Goal: Information Seeking & Learning: Find specific fact

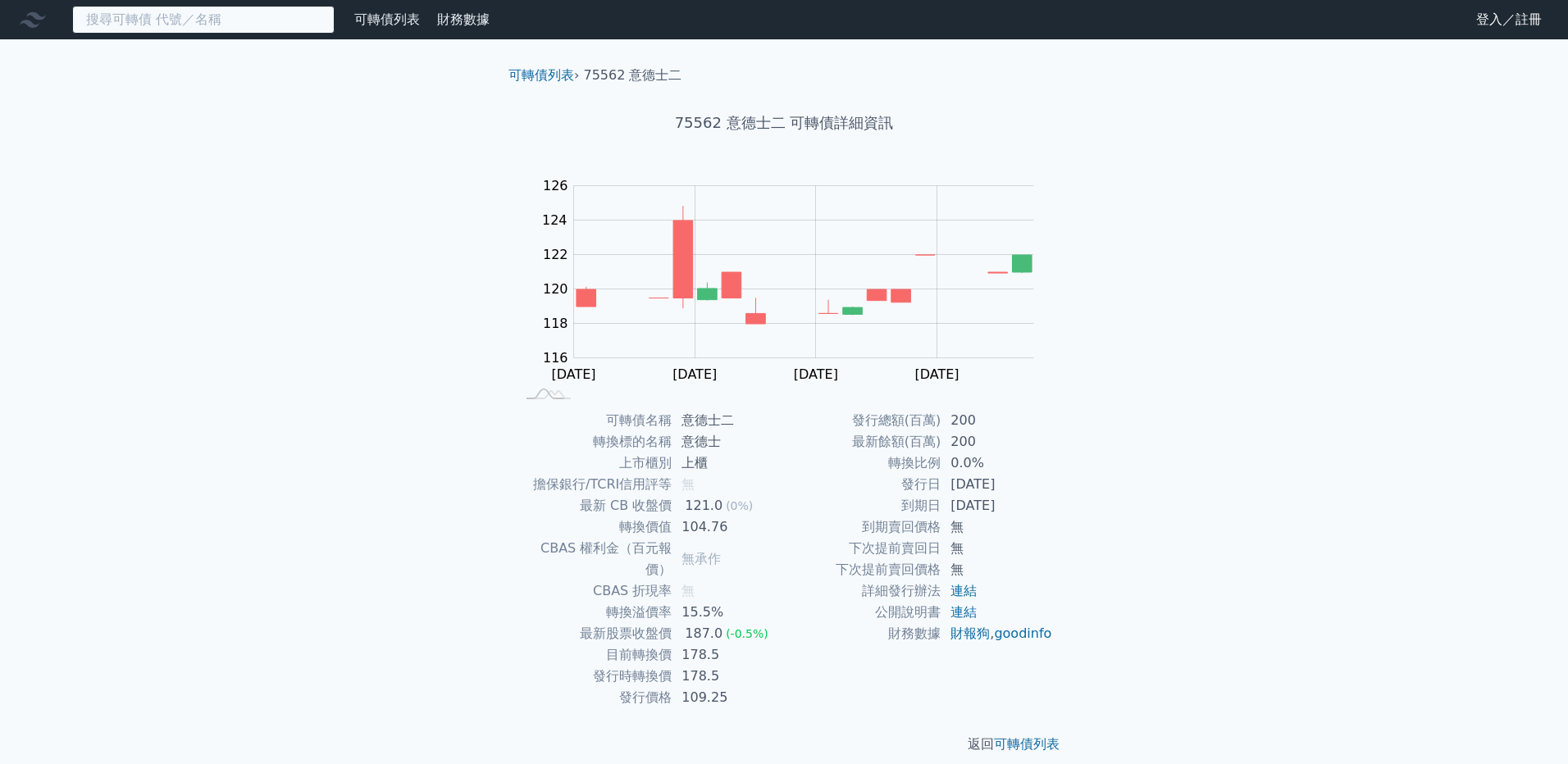
click at [208, 19] on input at bounding box center [203, 19] width 263 height 28
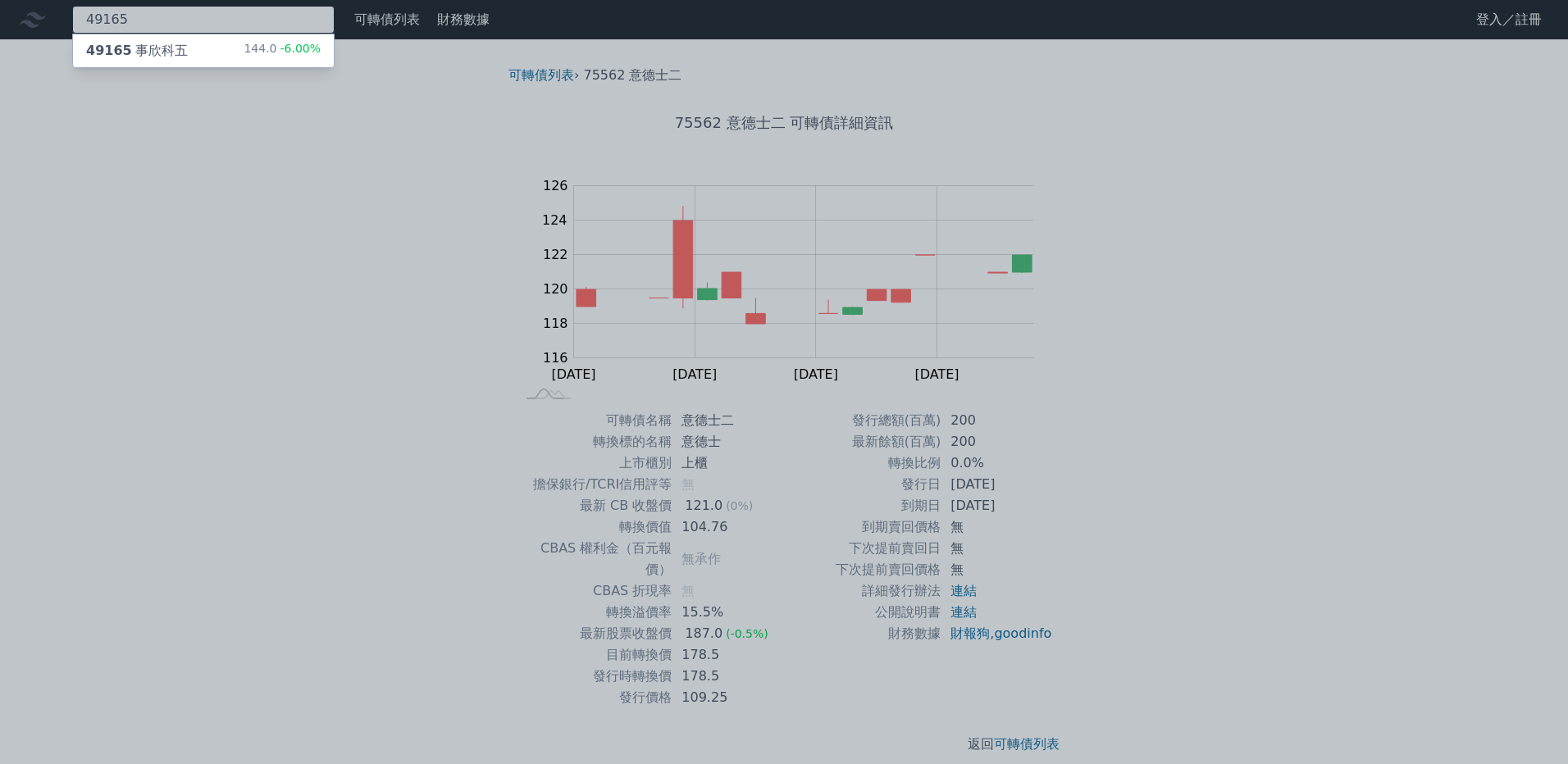
type input "49165"
click at [208, 49] on div "49165 事欣科五 144.0 -6.00%" at bounding box center [203, 51] width 261 height 32
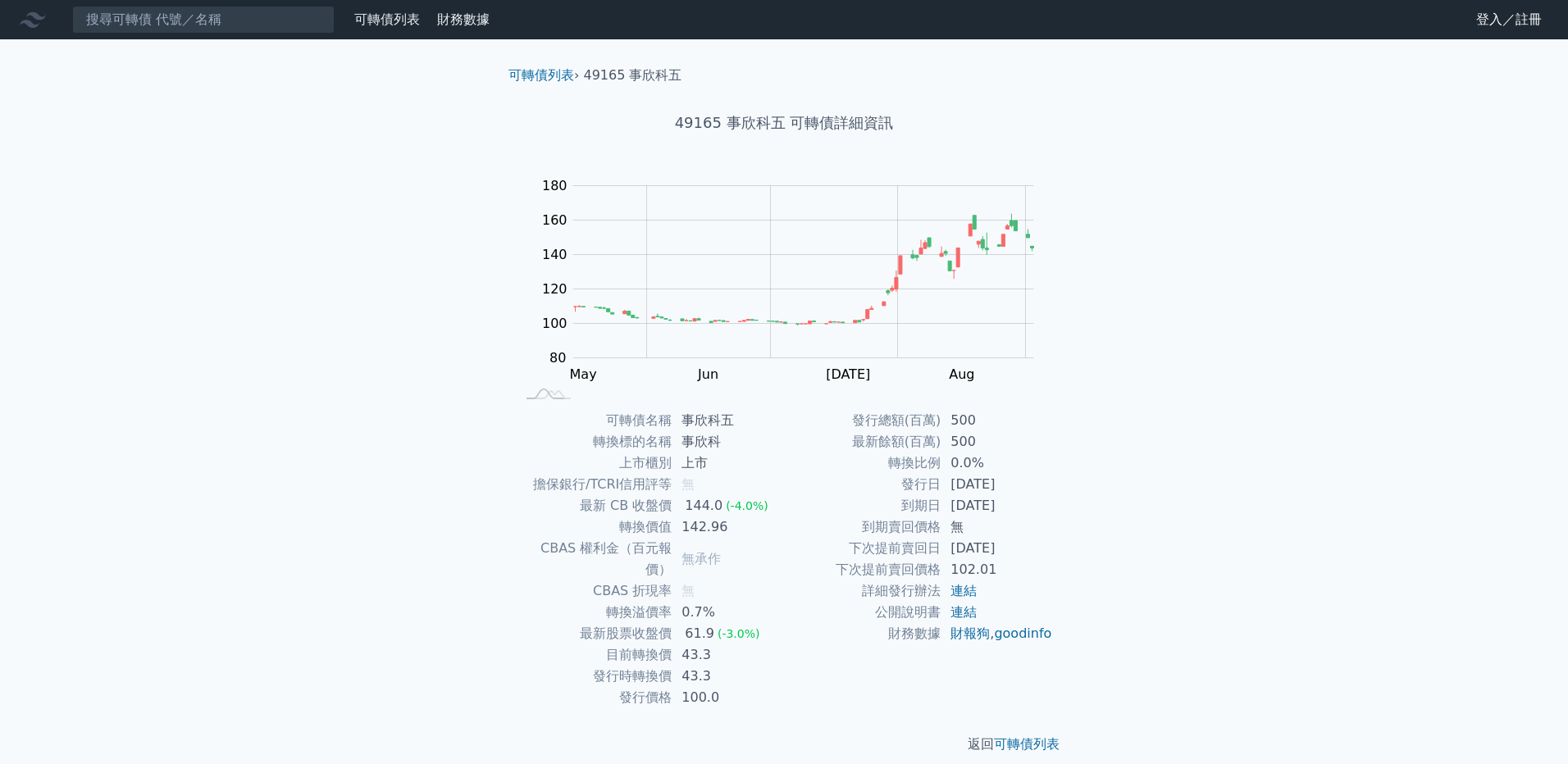
drag, startPoint x: 949, startPoint y: 503, endPoint x: 1022, endPoint y: 511, distance: 73.4
click at [1022, 511] on td "[DATE]" at bounding box center [997, 506] width 113 height 22
drag, startPoint x: 1022, startPoint y: 511, endPoint x: 995, endPoint y: 503, distance: 28.2
copy td "[DATE]"
click at [202, 23] on input at bounding box center [203, 19] width 263 height 28
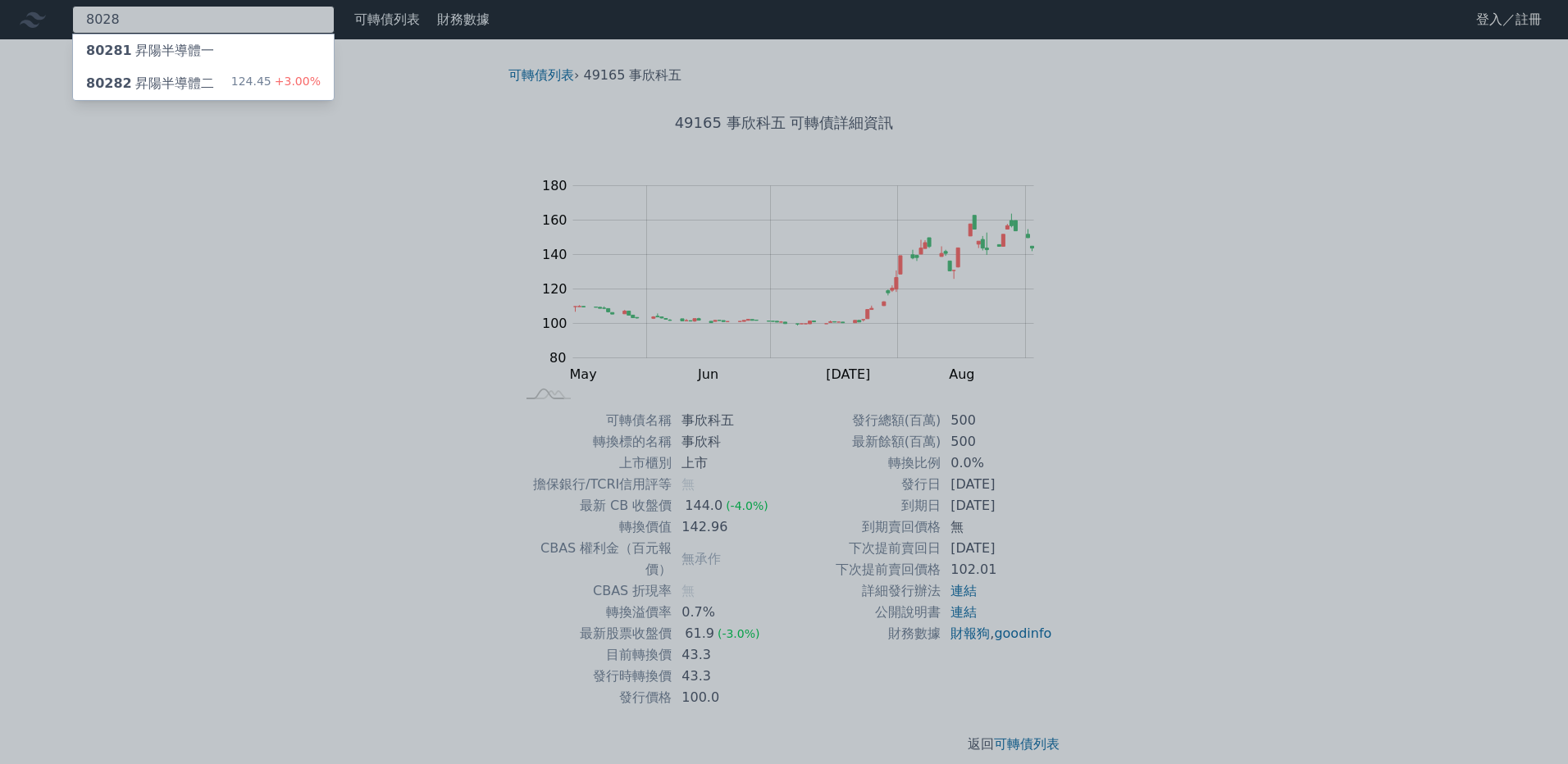
type input "8028"
click at [194, 43] on div "80281 昇陽半導體一" at bounding box center [150, 51] width 128 height 20
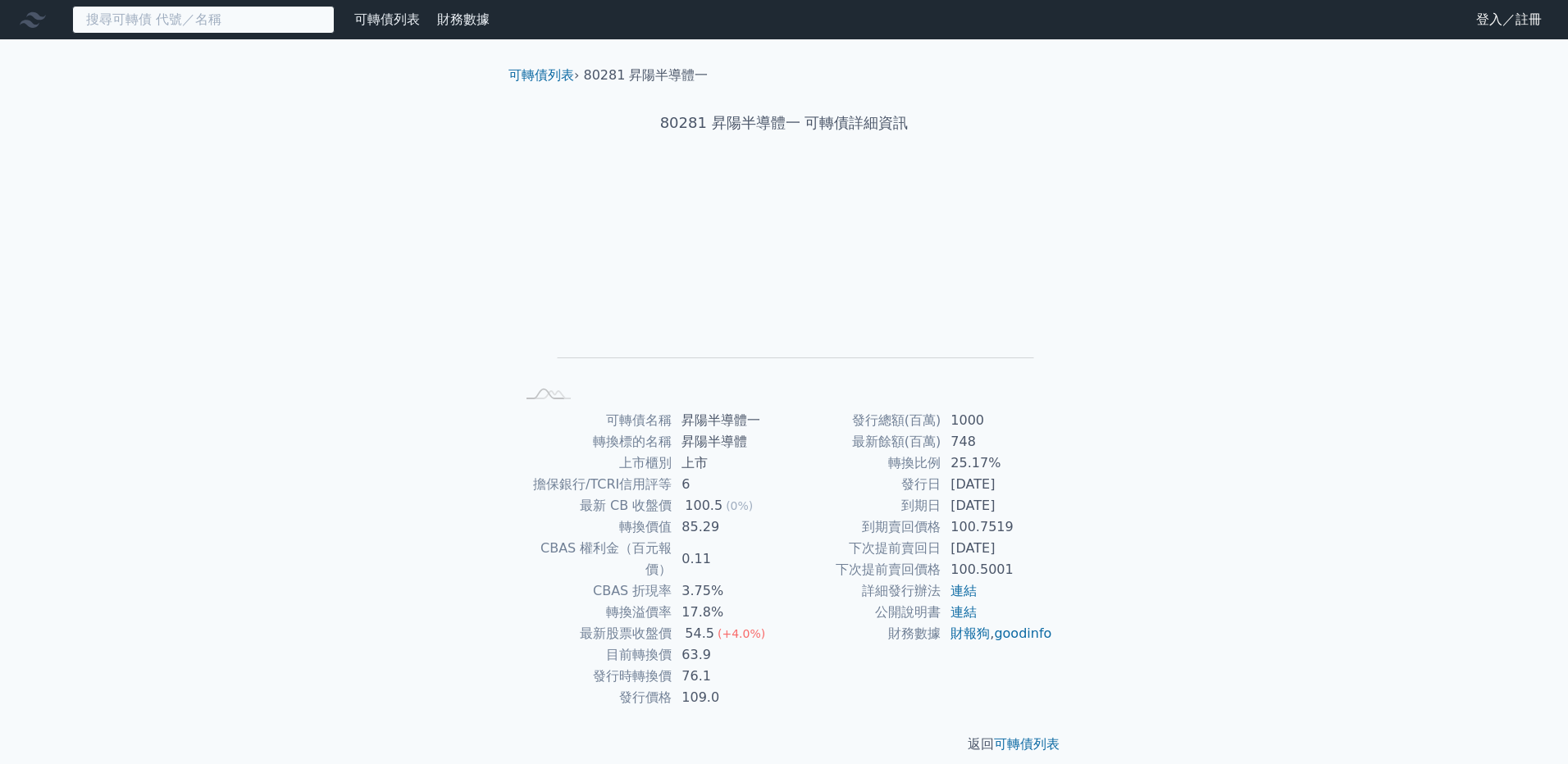
click at [186, 14] on input at bounding box center [203, 19] width 263 height 28
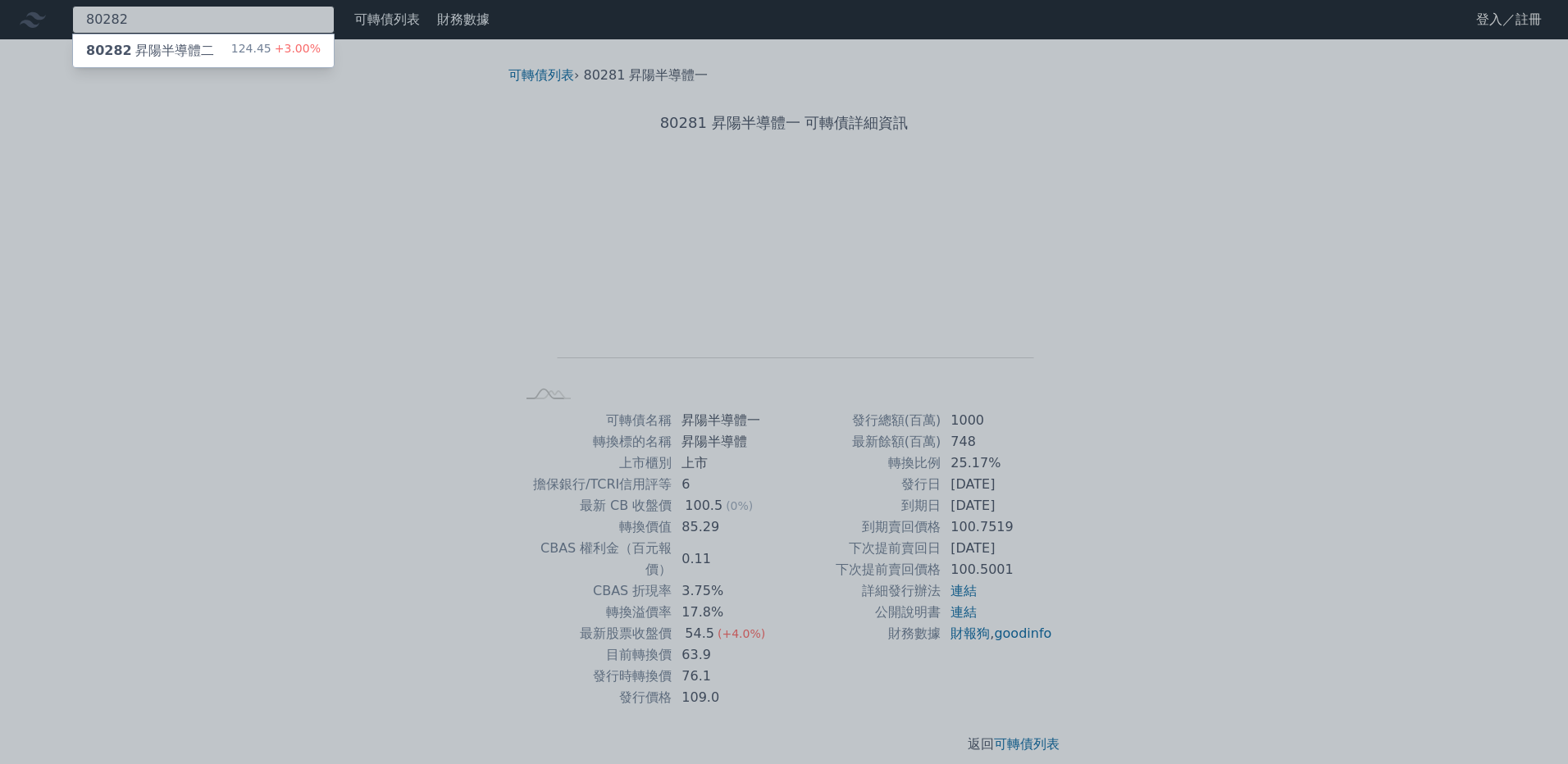
type input "80282"
click at [185, 48] on div "80282 昇陽半導體二" at bounding box center [150, 51] width 128 height 20
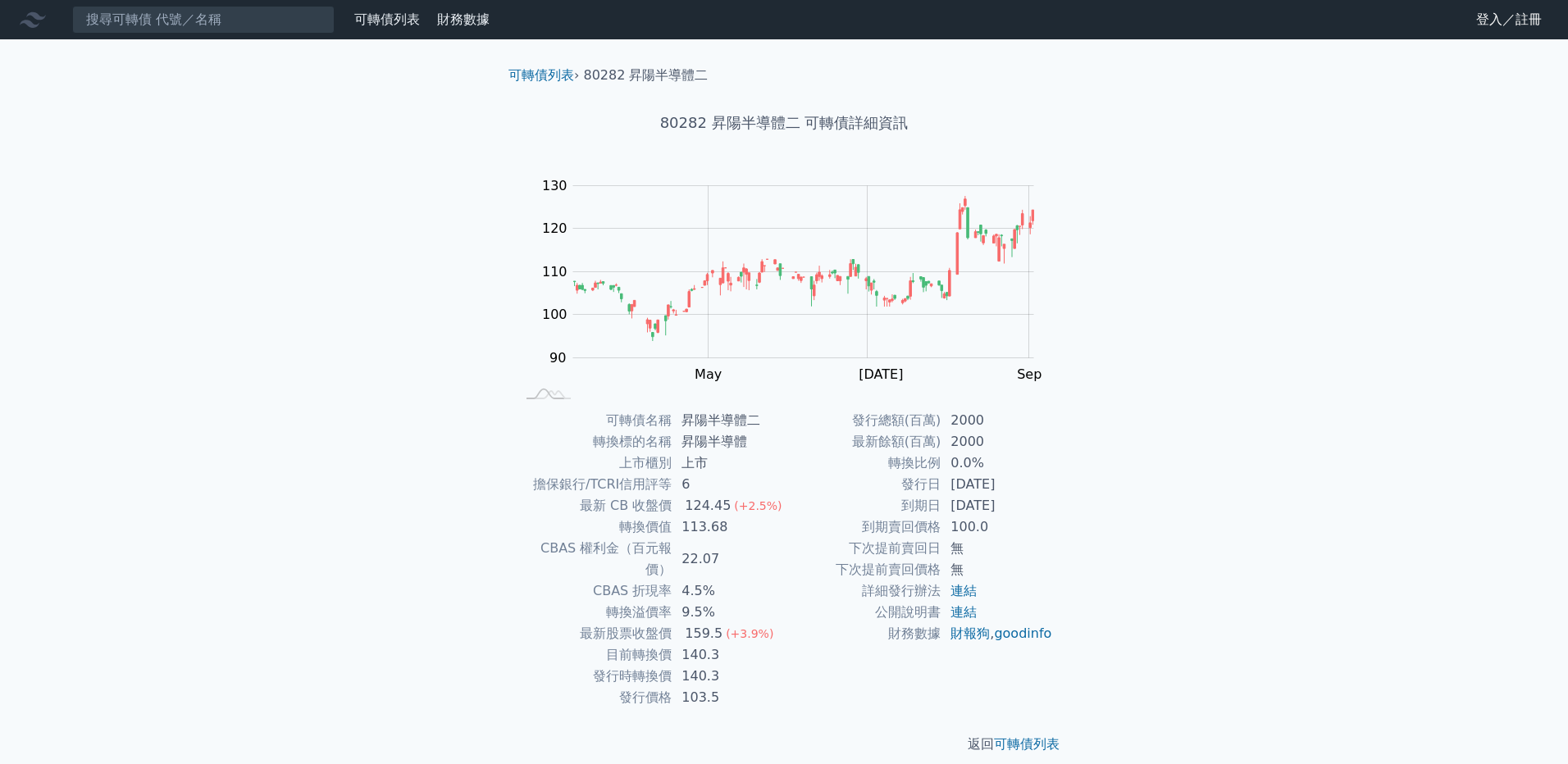
drag, startPoint x: 952, startPoint y: 502, endPoint x: 1024, endPoint y: 503, distance: 72.0
click at [1024, 503] on td "[DATE]" at bounding box center [997, 506] width 113 height 22
drag, startPoint x: 1024, startPoint y: 503, endPoint x: 1010, endPoint y: 502, distance: 14.0
copy td "[DATE]"
click at [186, 29] on input at bounding box center [203, 19] width 263 height 28
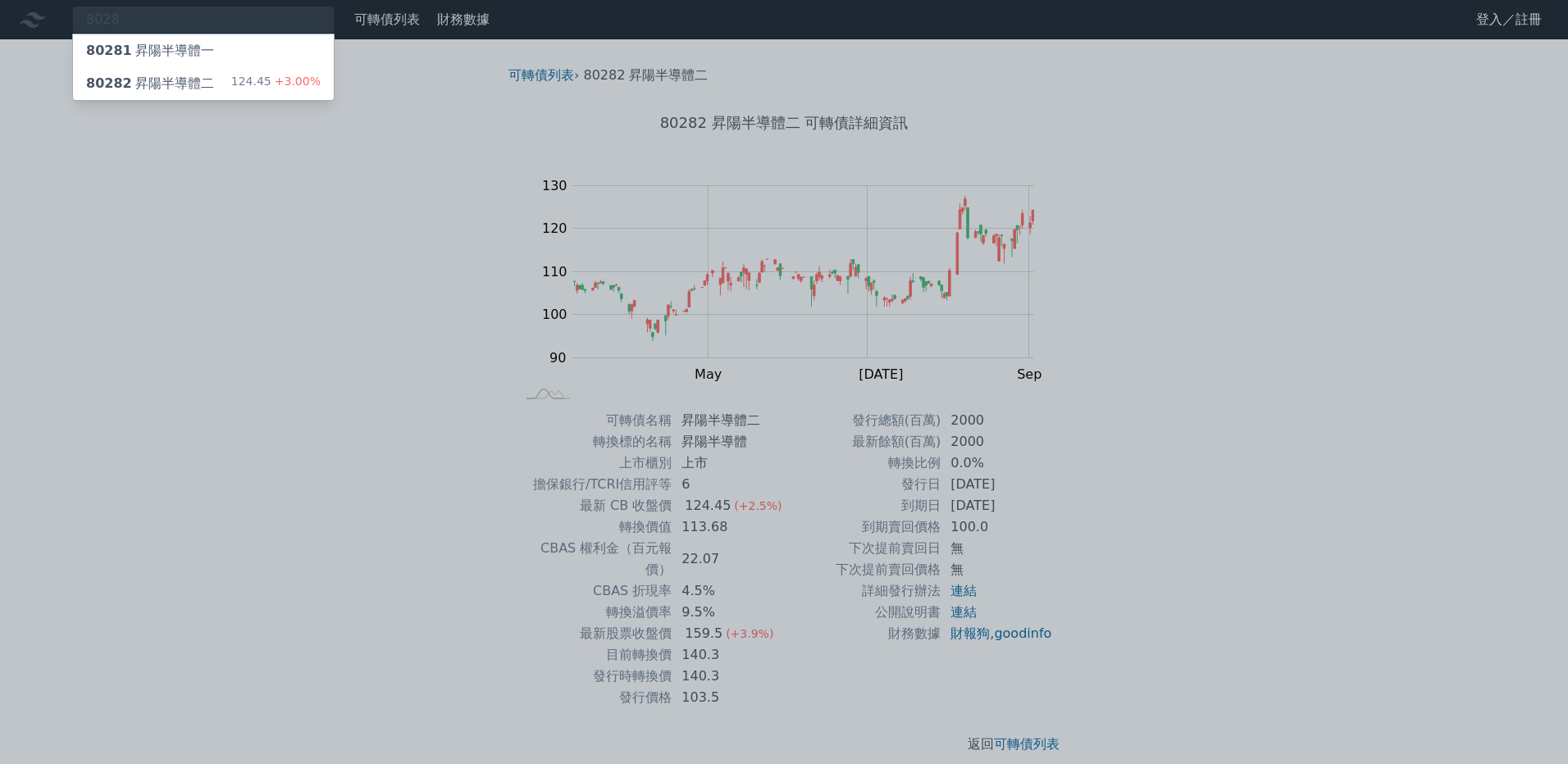
drag, startPoint x: 165, startPoint y: 10, endPoint x: 67, endPoint y: 10, distance: 98.0
click at [67, 10] on div at bounding box center [784, 382] width 1568 height 764
click at [139, 15] on div "8028 80281 昇陽半導體一 80282 昇陽半導體二 124.45 +3.00%" at bounding box center [203, 19] width 263 height 28
click at [139, 15] on div at bounding box center [784, 382] width 1568 height 764
click at [139, 15] on div "8028 80281 昇陽半導體一 80282 昇陽半導體二 124.45 +3.00%" at bounding box center [203, 19] width 263 height 28
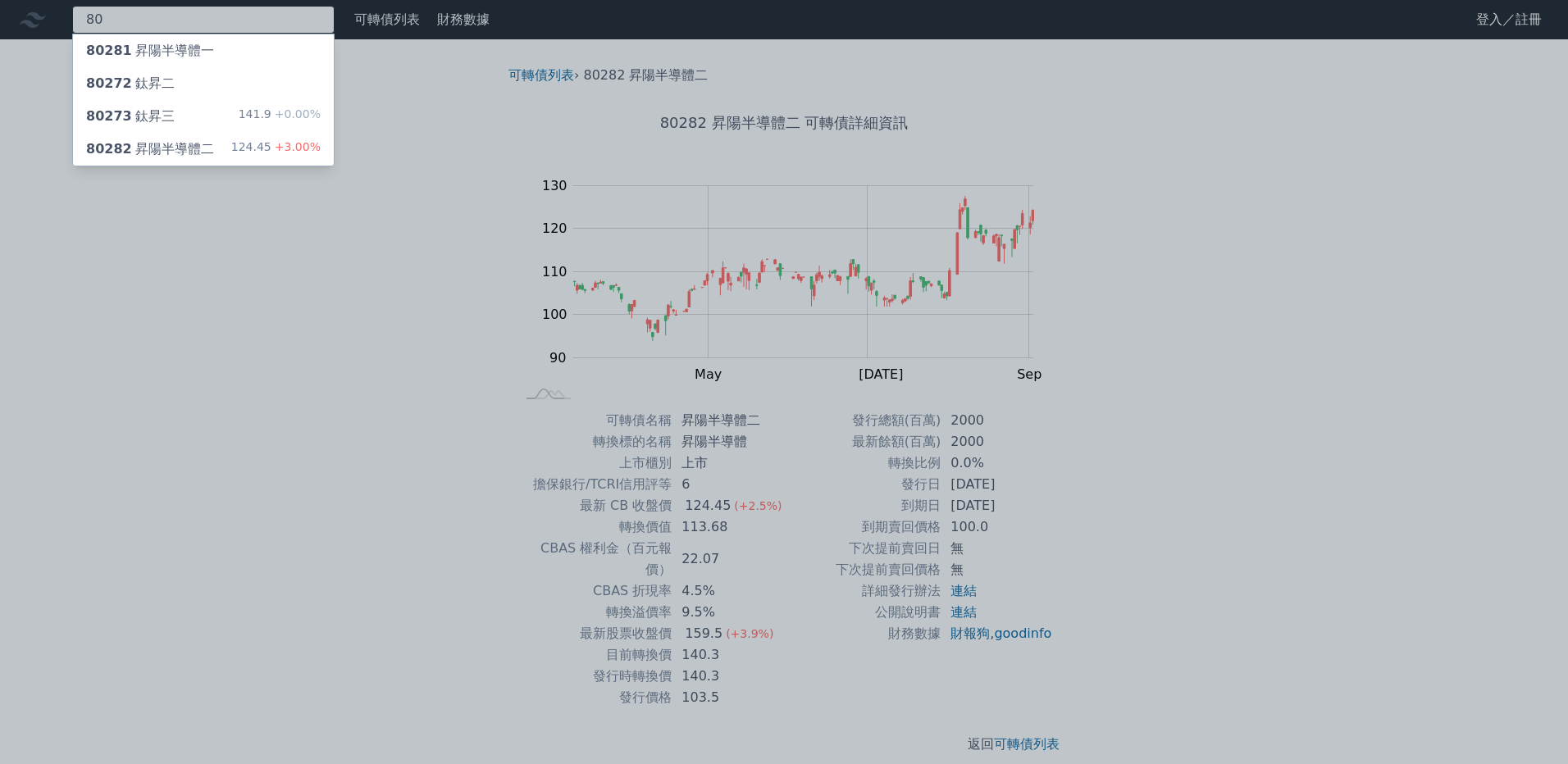
type input "8"
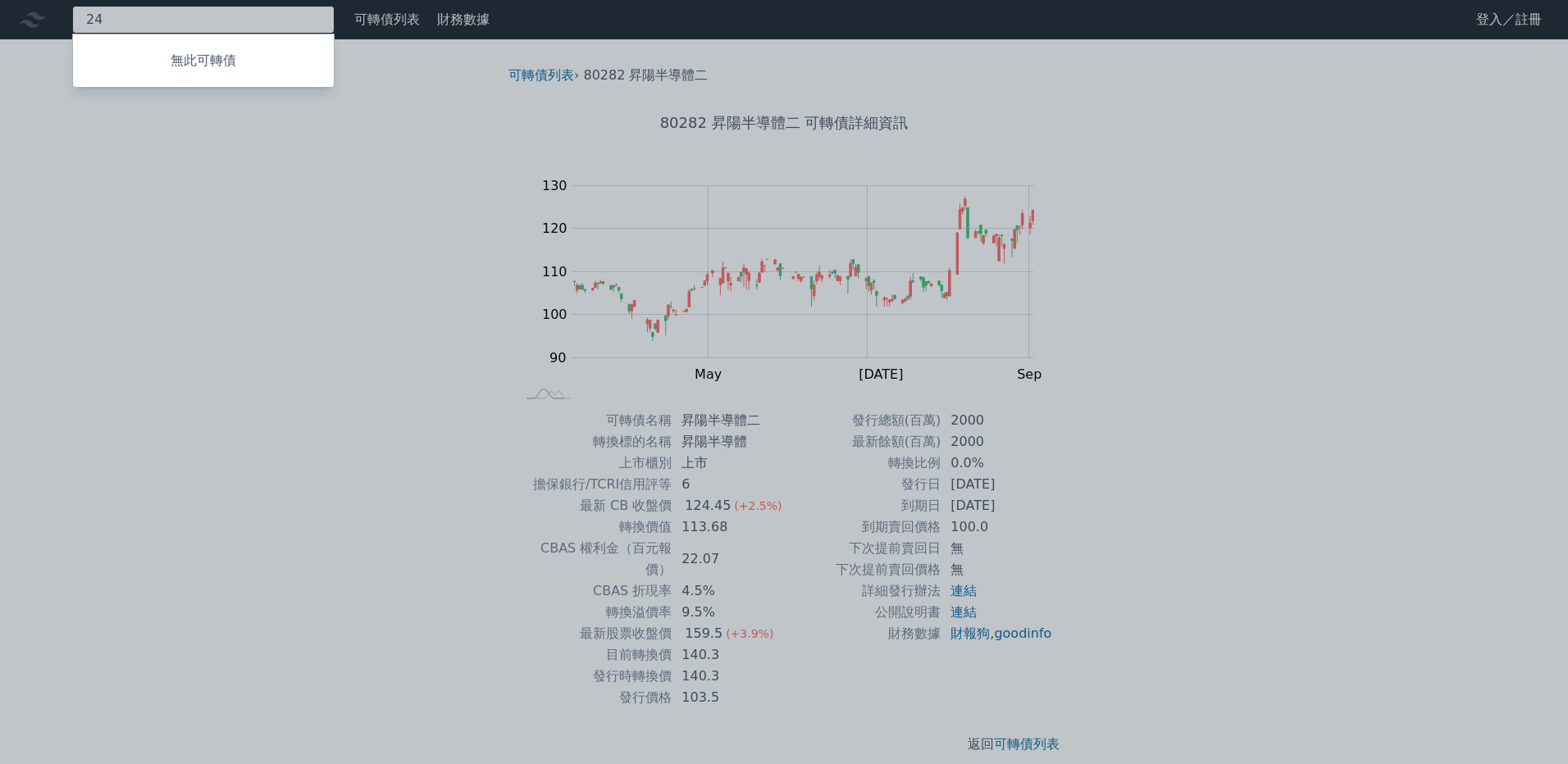
type input "2"
click at [148, 30] on div at bounding box center [784, 382] width 1568 height 764
click at [148, 30] on div "6732 無此可轉債" at bounding box center [203, 19] width 263 height 28
type input "2208"
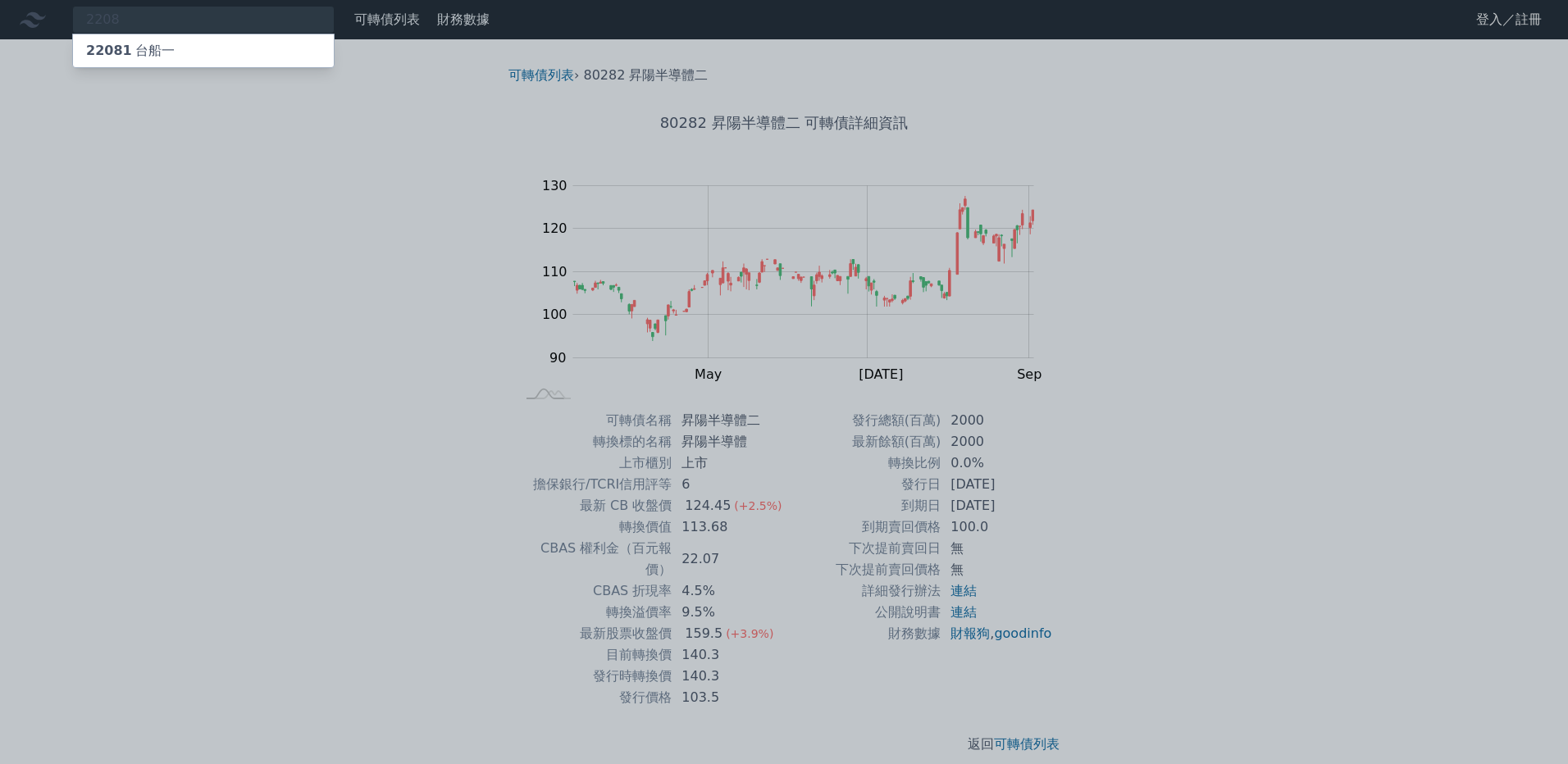
click at [155, 48] on div "22081 台船一" at bounding box center [130, 51] width 88 height 20
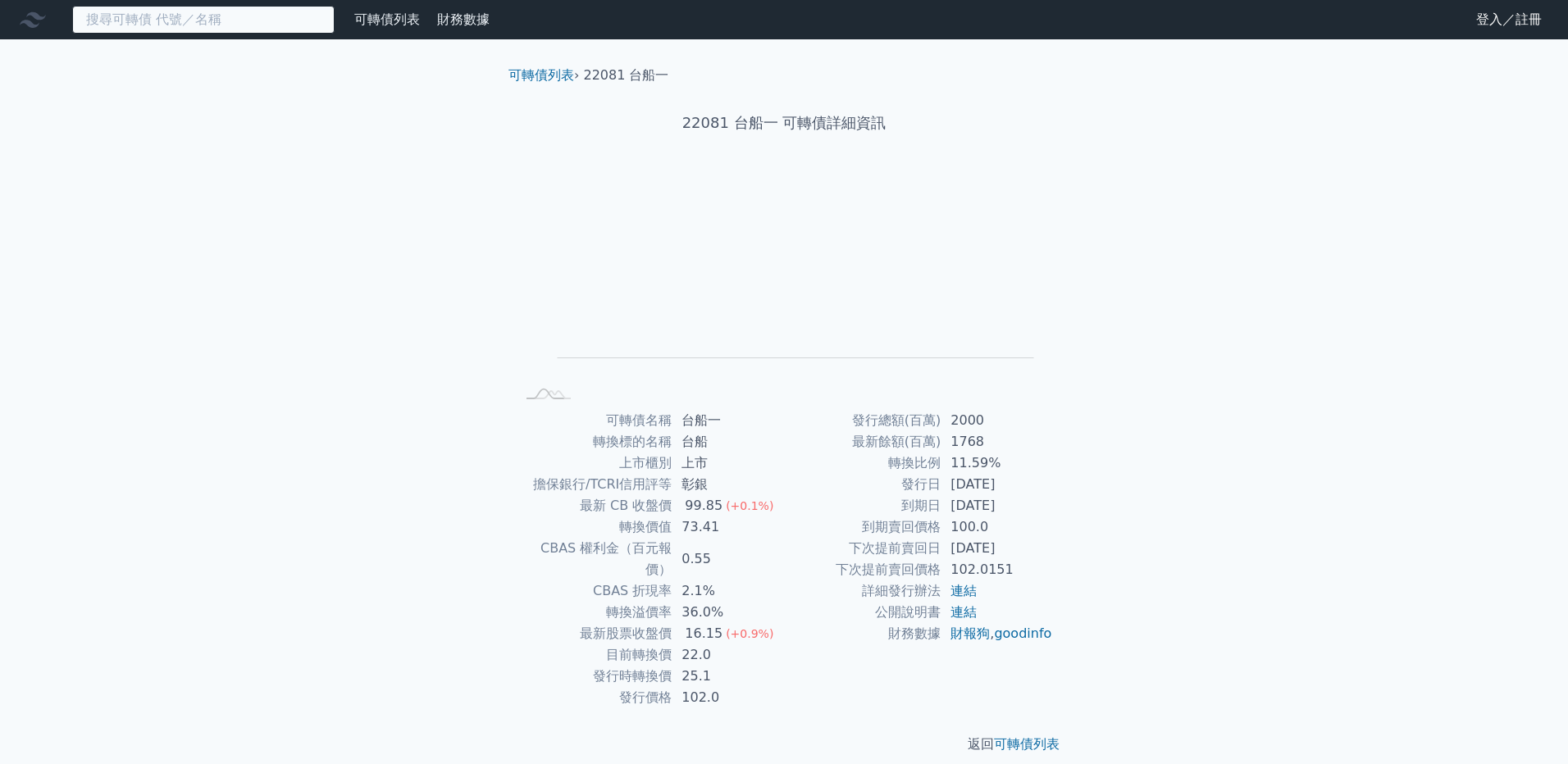
click at [183, 22] on input at bounding box center [203, 19] width 263 height 28
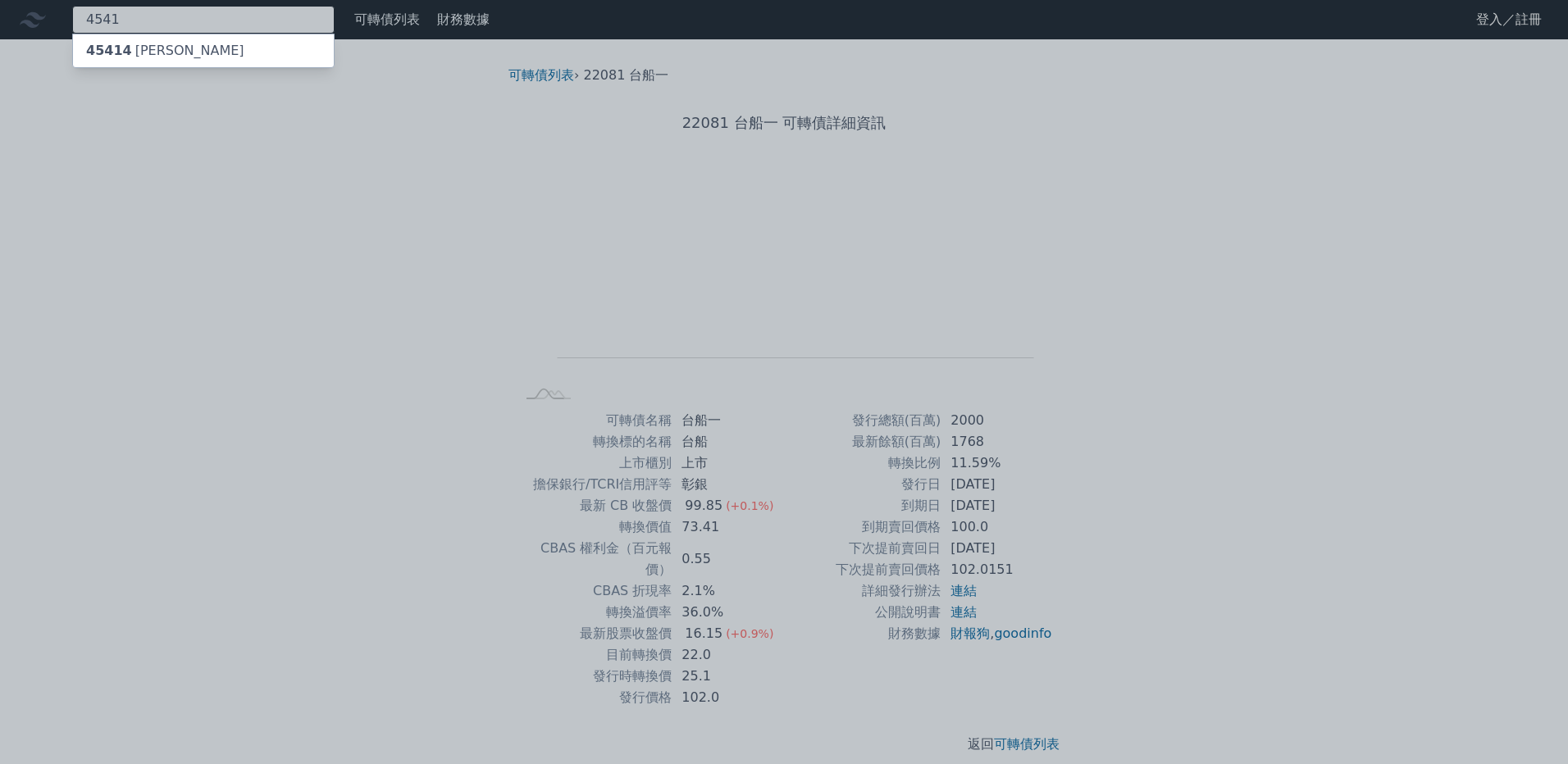
type input "4541"
click at [172, 40] on div "45414 [PERSON_NAME]" at bounding box center [203, 51] width 261 height 32
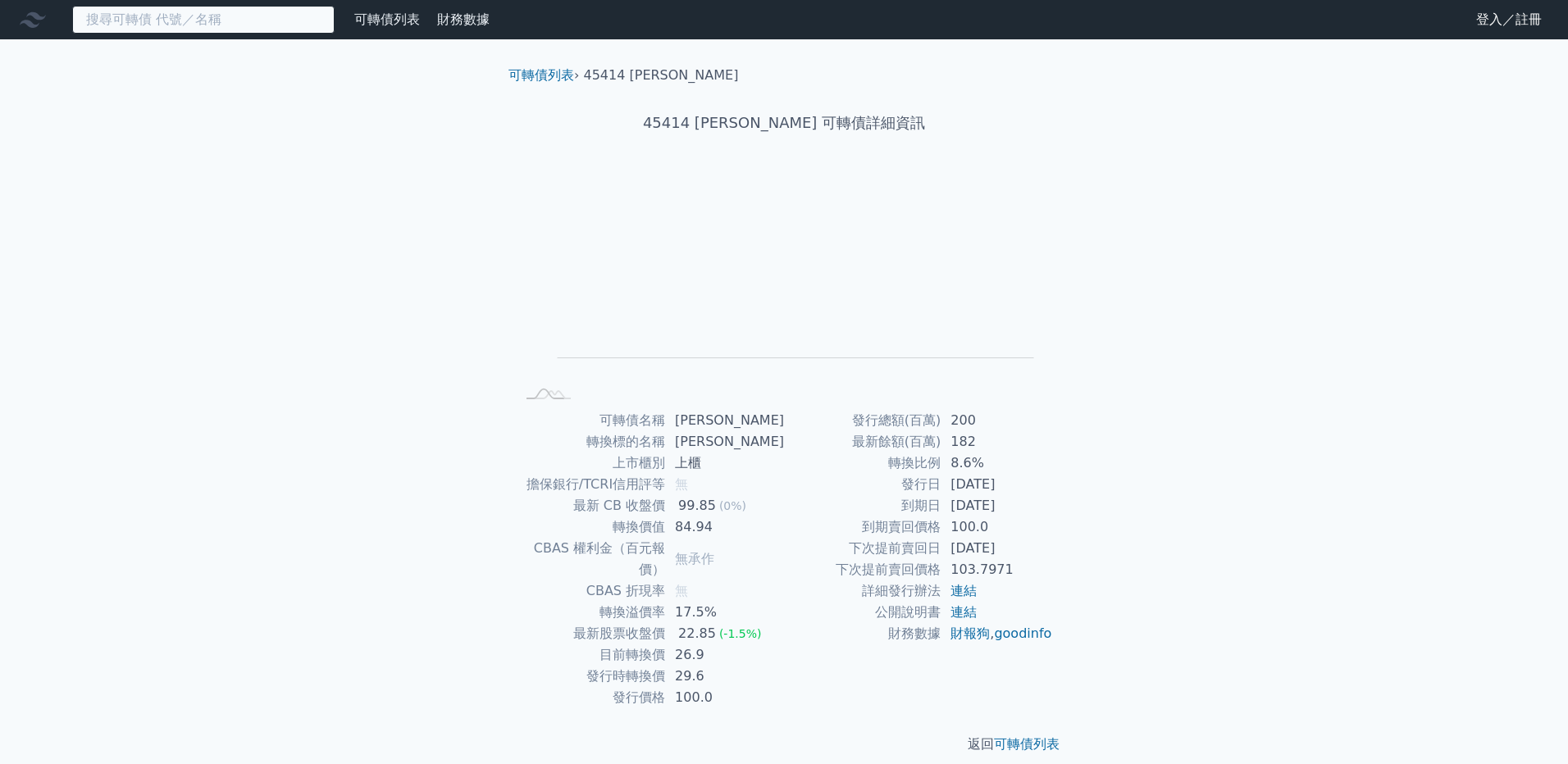
click at [217, 21] on input at bounding box center [203, 19] width 263 height 28
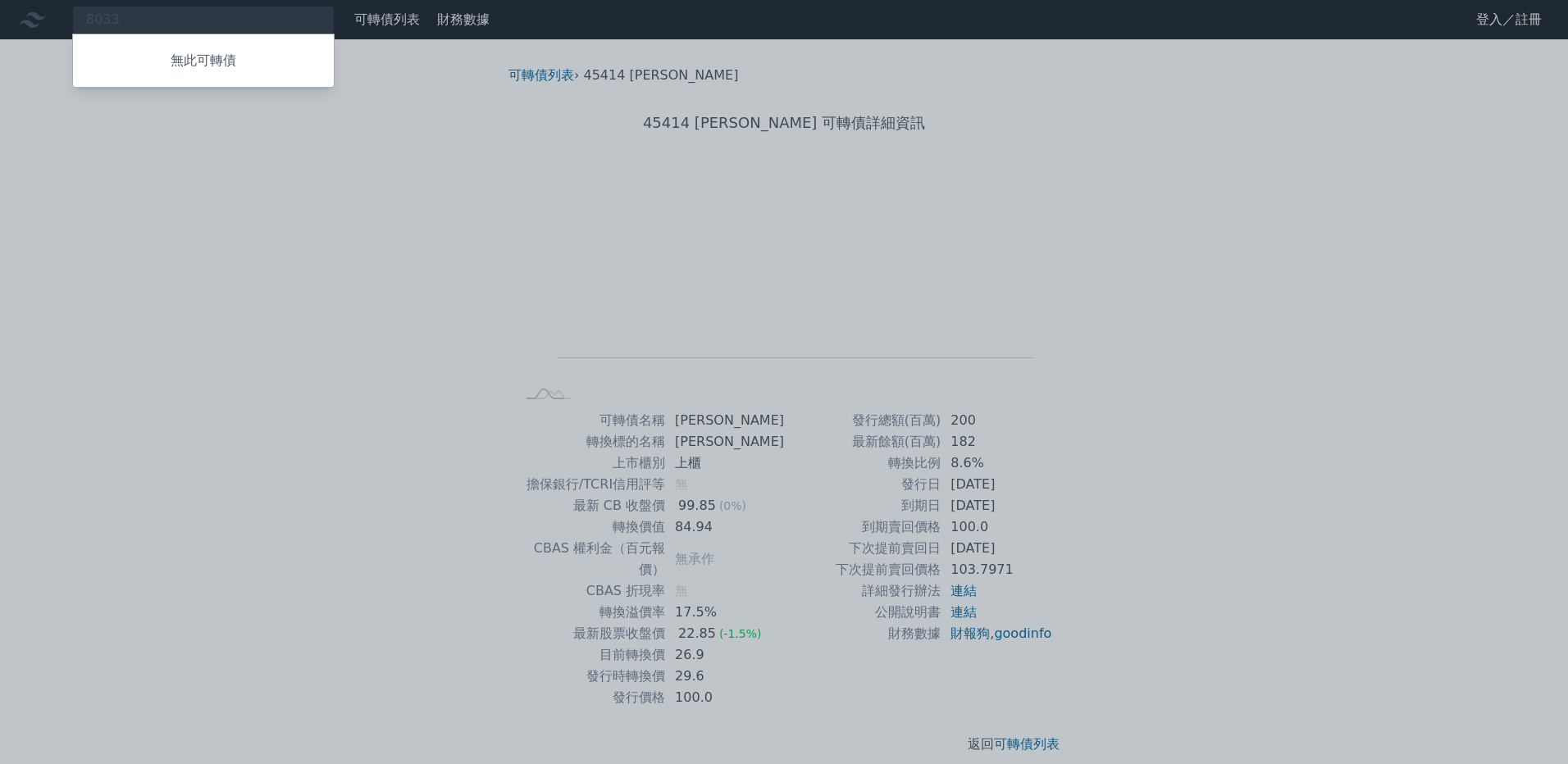
click at [198, 19] on div at bounding box center [784, 382] width 1568 height 764
click at [196, 20] on div "8033 無此可轉債" at bounding box center [203, 19] width 263 height 28
drag, startPoint x: 191, startPoint y: 21, endPoint x: 115, endPoint y: 14, distance: 76.3
click at [115, 14] on div at bounding box center [784, 382] width 1568 height 764
click at [115, 14] on div "8033 無此可轉債" at bounding box center [203, 19] width 263 height 28
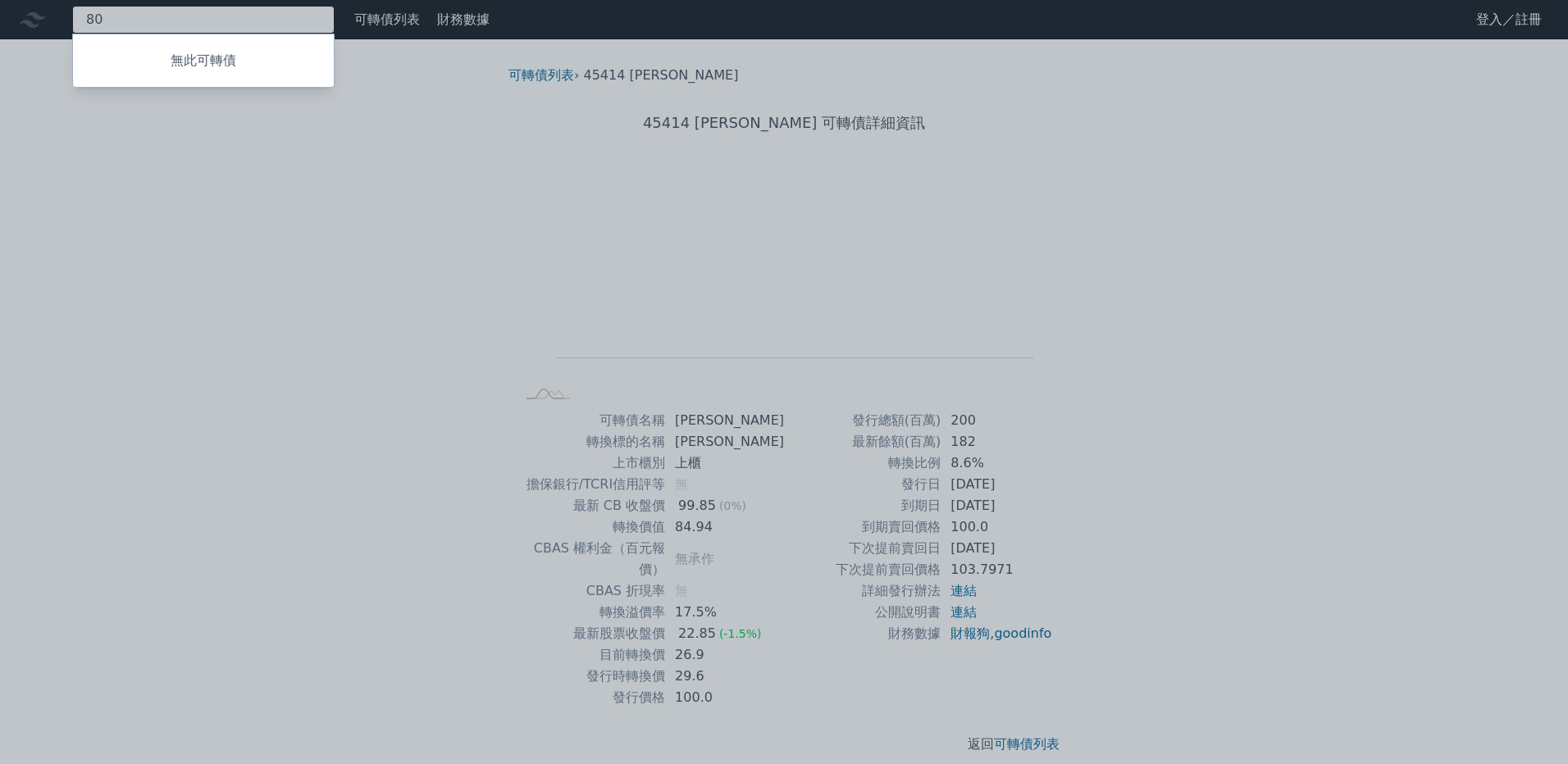
type input "8"
type input "5371"
click at [385, 21] on div at bounding box center [784, 382] width 1568 height 764
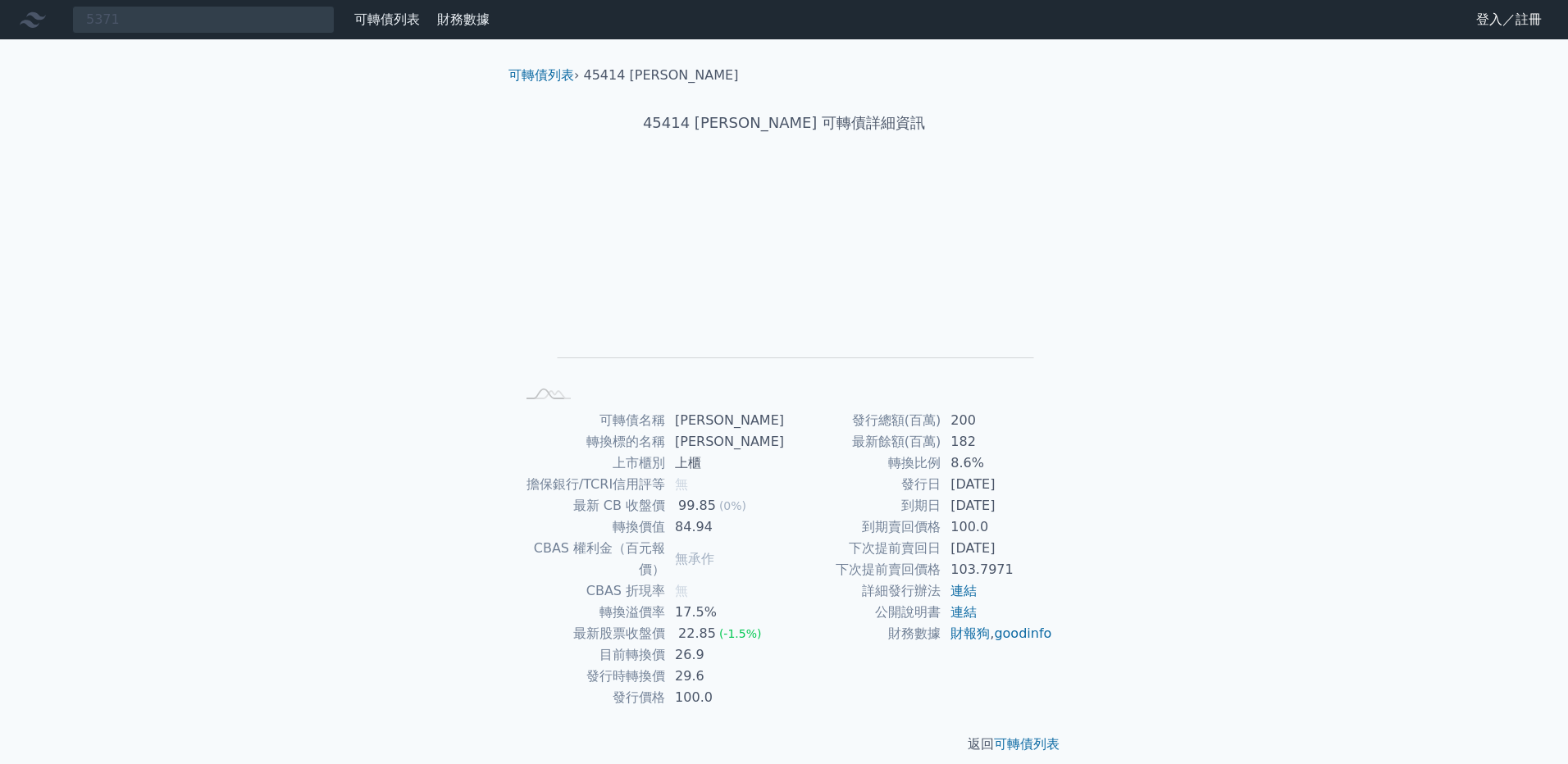
click at [385, 21] on link "可轉債列表" at bounding box center [387, 19] width 66 height 15
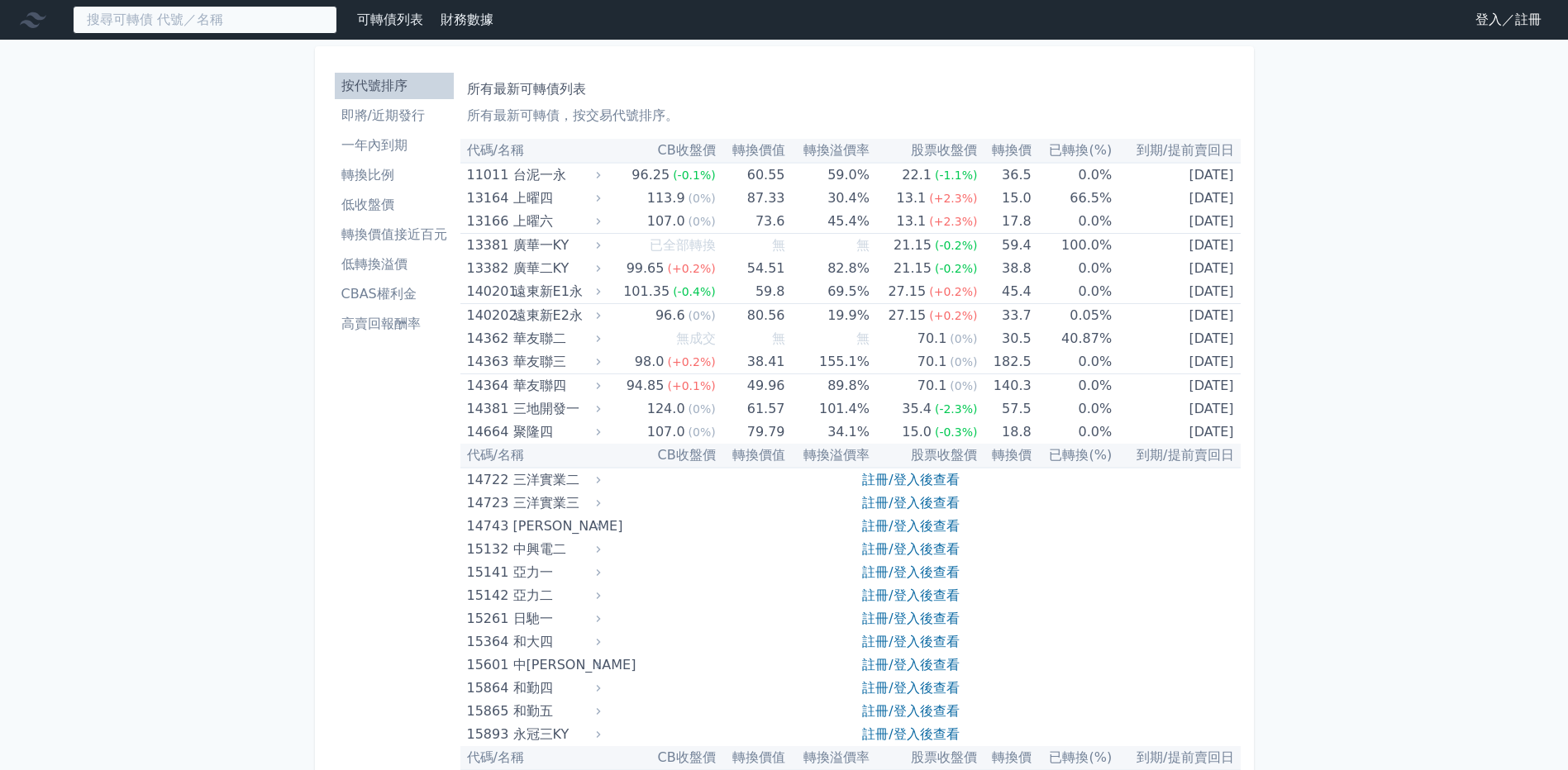
click at [233, 23] on input at bounding box center [205, 19] width 265 height 28
type input "5"
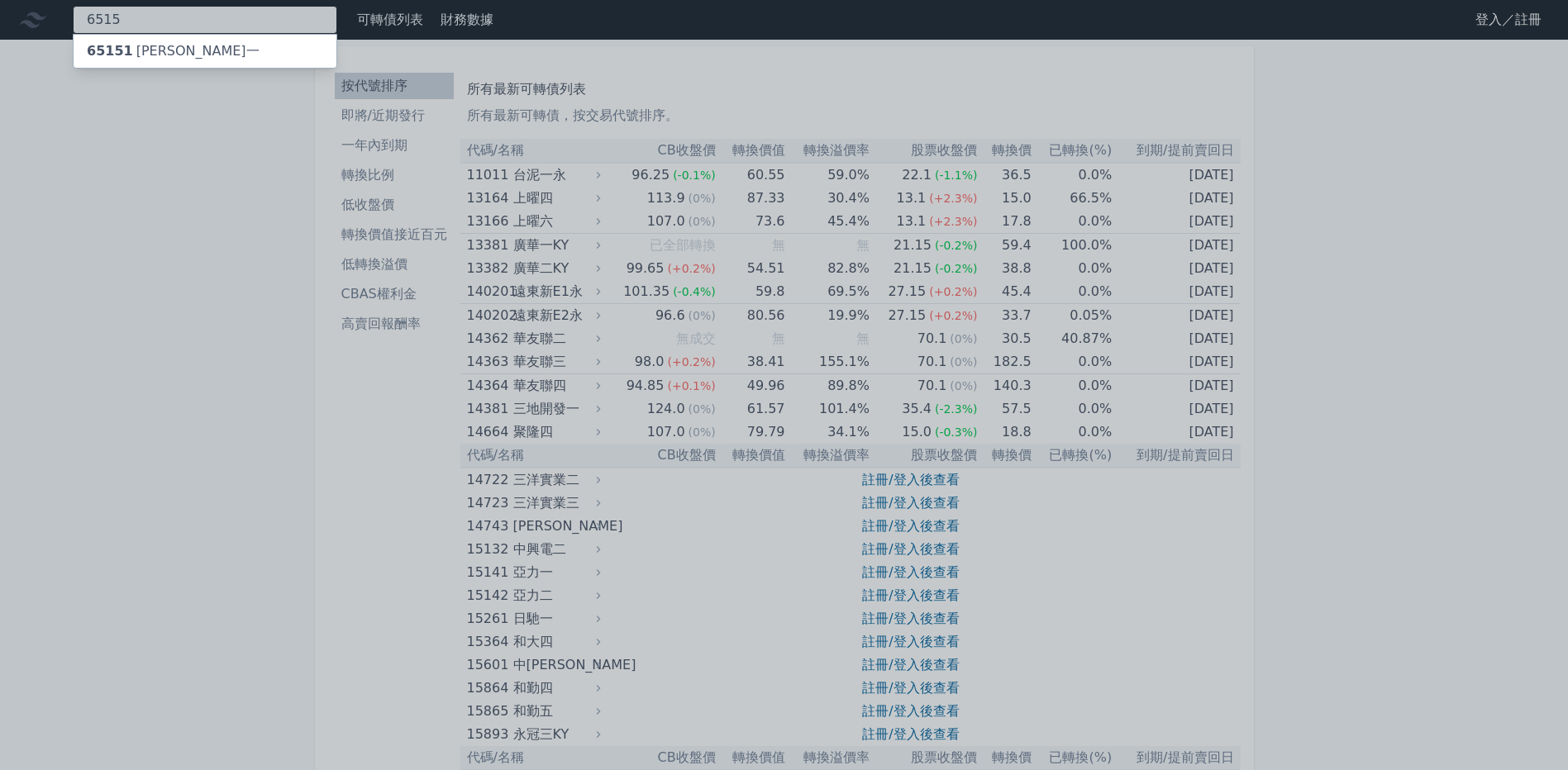
type input "6515"
click at [212, 50] on div "65151 穎崴一" at bounding box center [205, 51] width 263 height 33
